Goal: Task Accomplishment & Management: Manage account settings

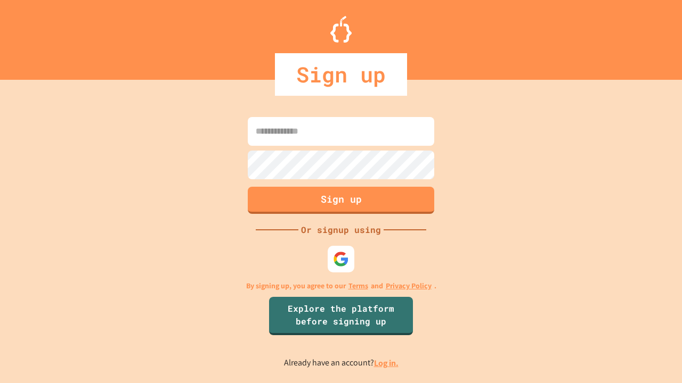
click at [387, 363] on link "Log in." at bounding box center [386, 363] width 24 height 11
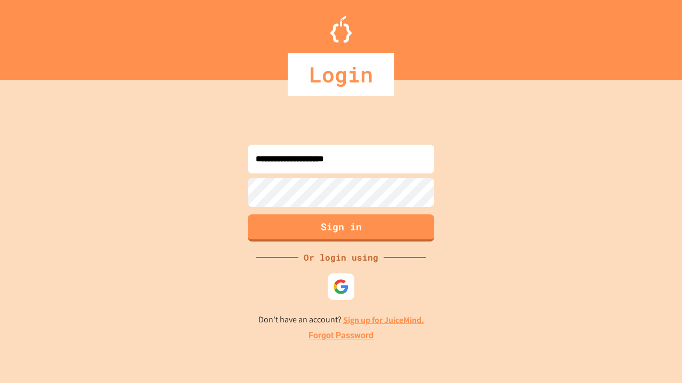
type input "**********"
